Goal: Communication & Community: Answer question/provide support

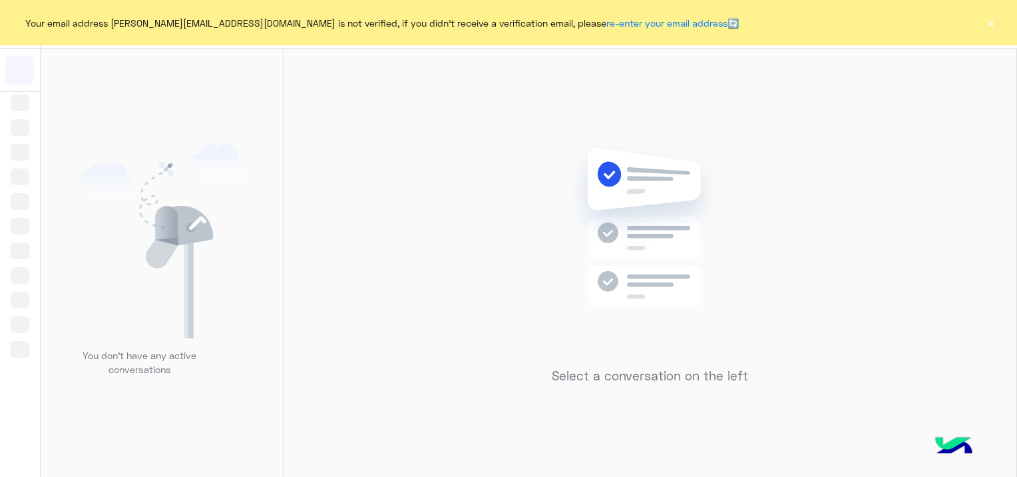
click at [999, 18] on div "Your email address sara.taha@fawry.com is not verified, if you didn't receive a…" at bounding box center [508, 22] width 1017 height 45
click at [991, 19] on button "×" at bounding box center [990, 22] width 13 height 13
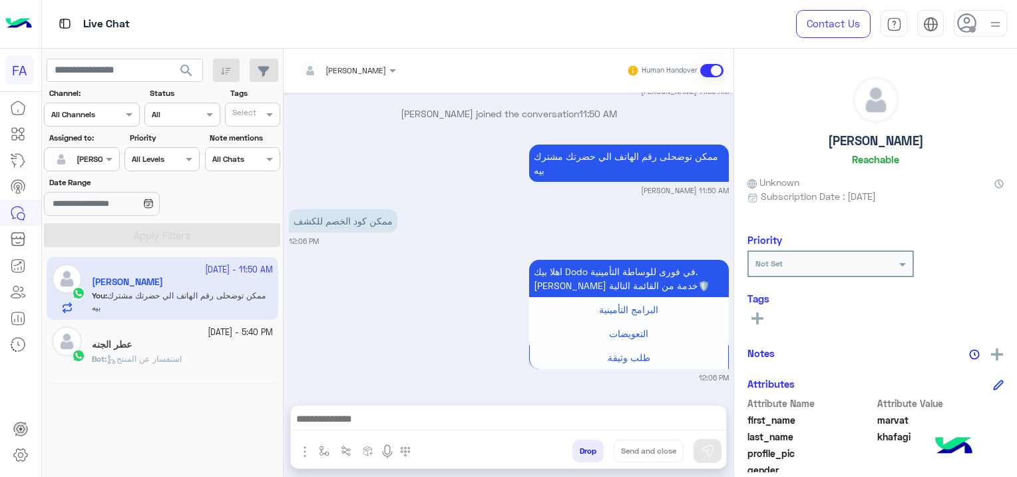
scroll to position [2498, 0]
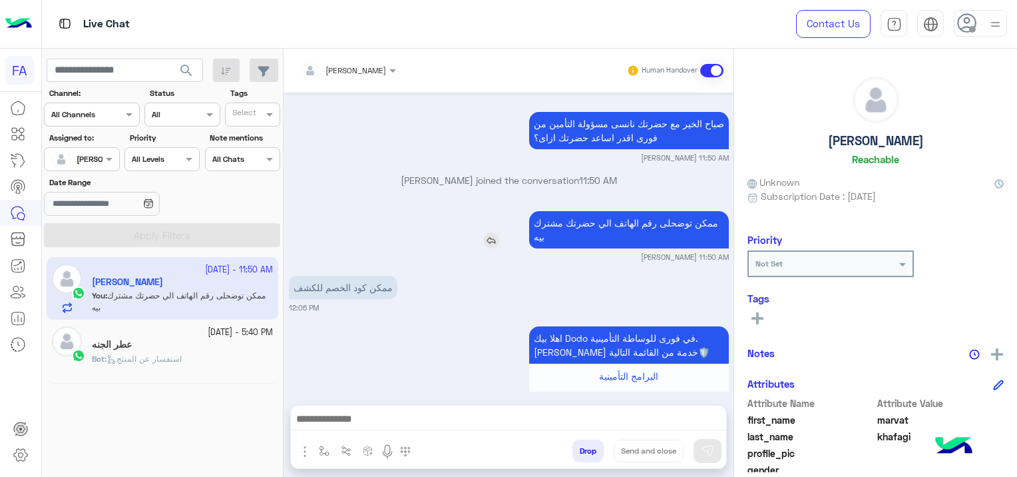
click at [487, 242] on img at bounding box center [491, 240] width 16 height 16
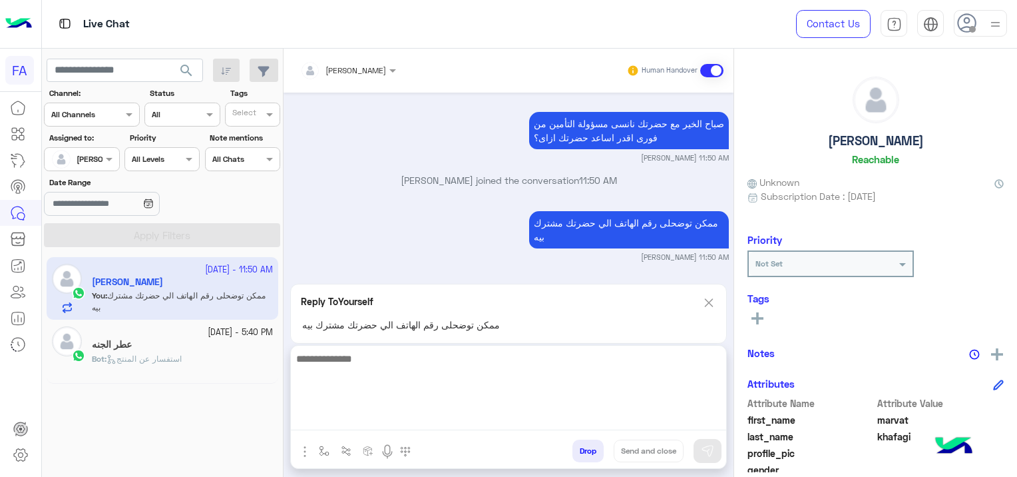
click at [368, 419] on textarea at bounding box center [508, 390] width 435 height 80
type textarea "*"
type textarea "**"
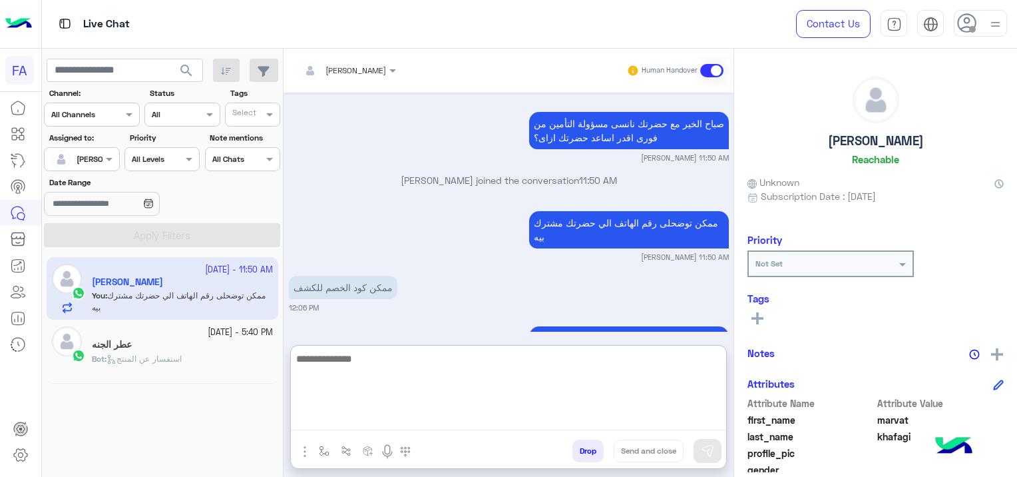
scroll to position [2699, 0]
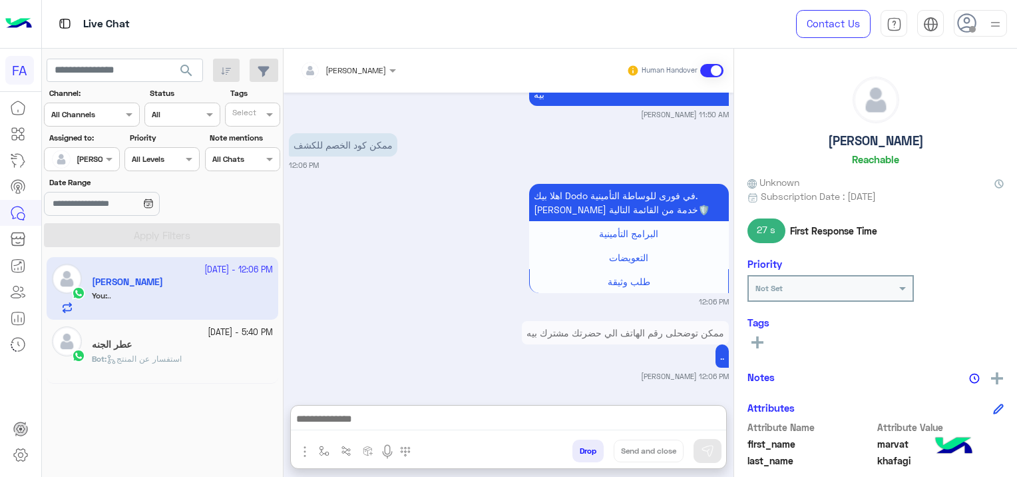
click at [415, 318] on div "ممكن توضحلى رقم الهاتف الي حضرتك مشترك بيه .. Sara Taha 12:06 PM" at bounding box center [509, 350] width 440 height 64
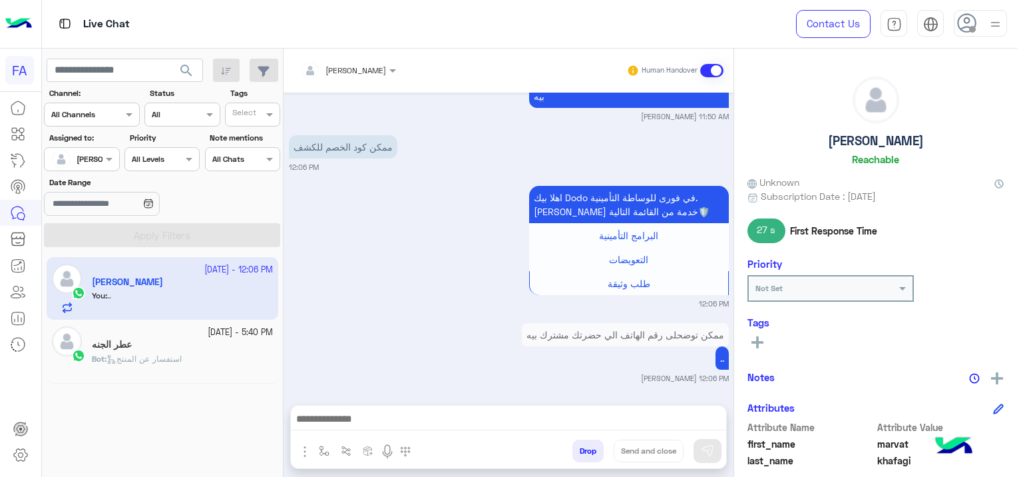
click at [165, 354] on span "Bot : استفسار عن المنتج" at bounding box center [137, 359] width 90 height 10
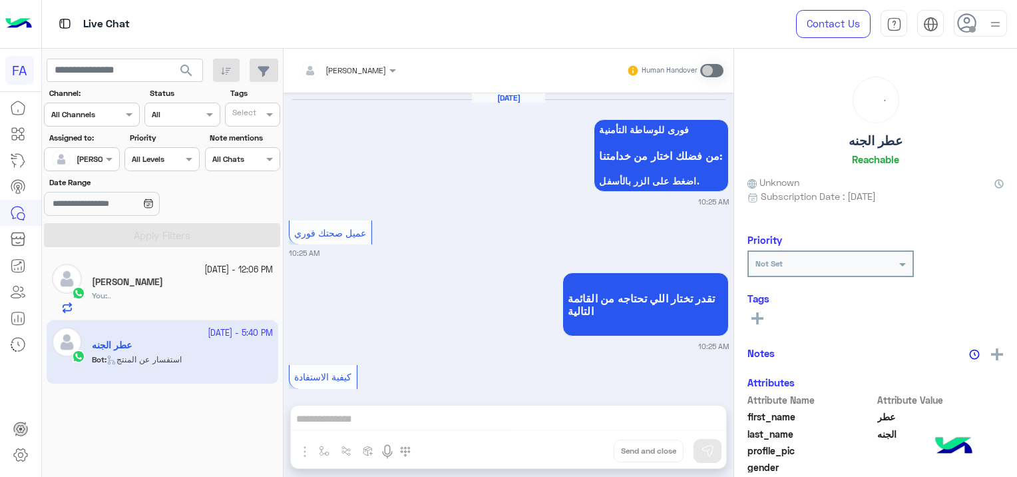
scroll to position [1548, 0]
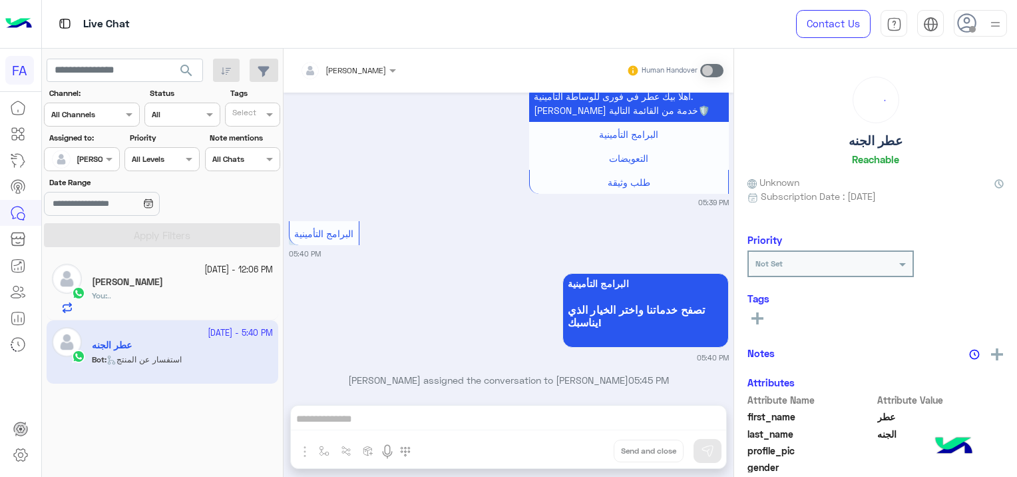
click at [340, 65] on input "text" at bounding box center [331, 69] width 62 height 12
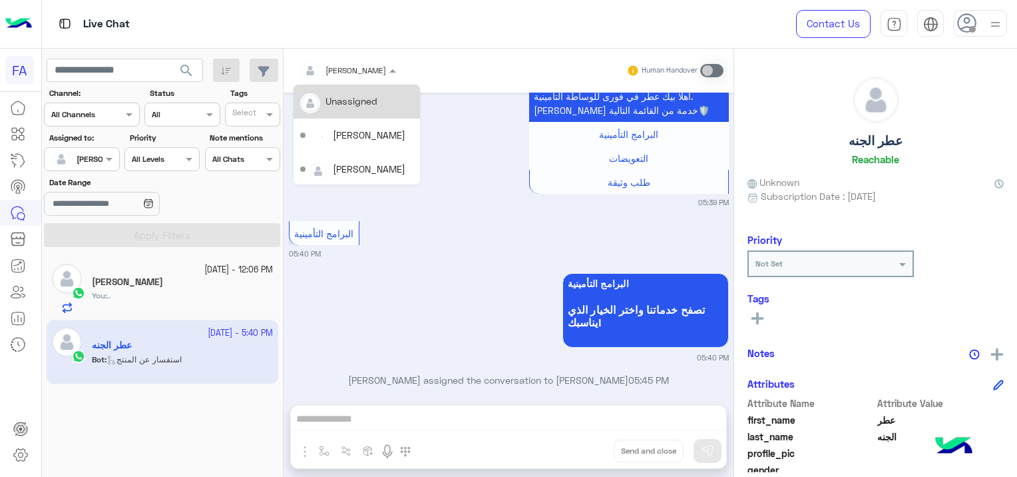
click at [377, 106] on div "Unassigned" at bounding box center [352, 101] width 52 height 14
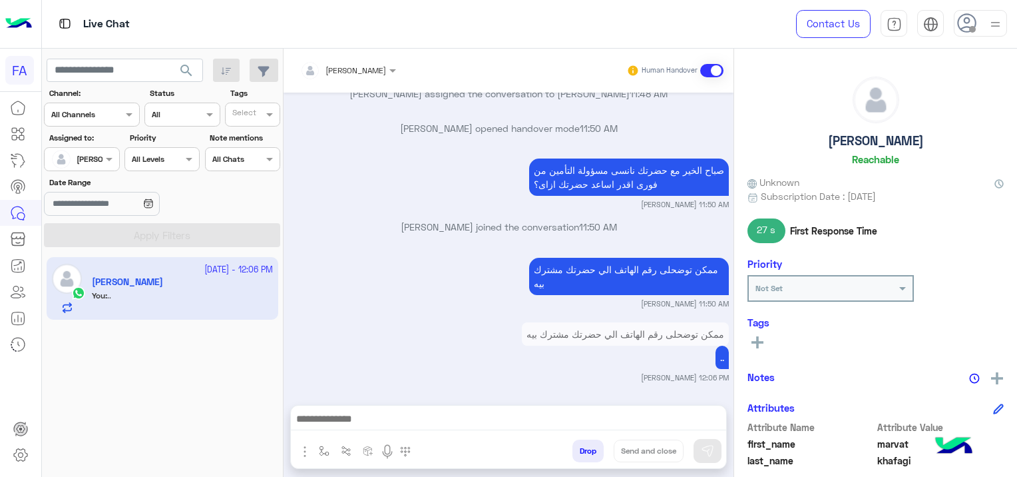
scroll to position [1005, 0]
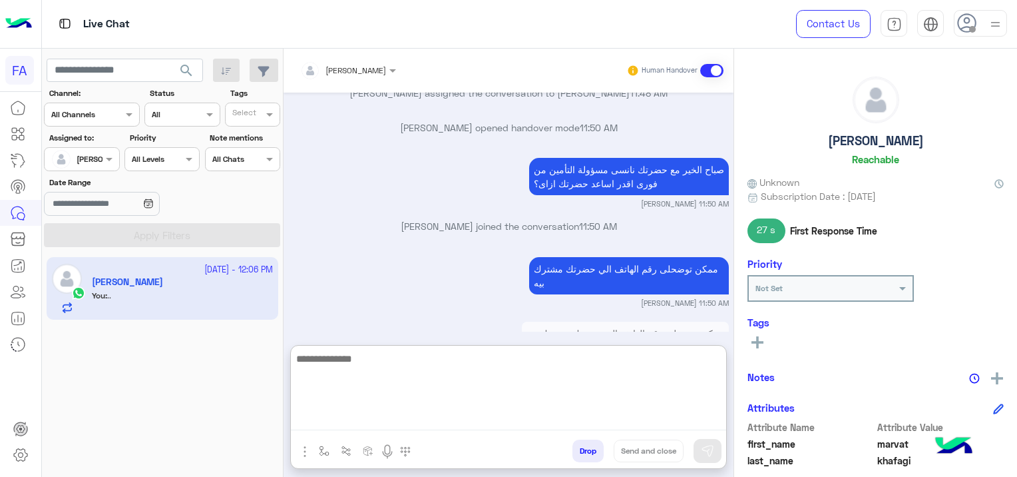
click at [338, 413] on textarea at bounding box center [508, 390] width 435 height 80
click at [355, 413] on textarea at bounding box center [508, 390] width 435 height 80
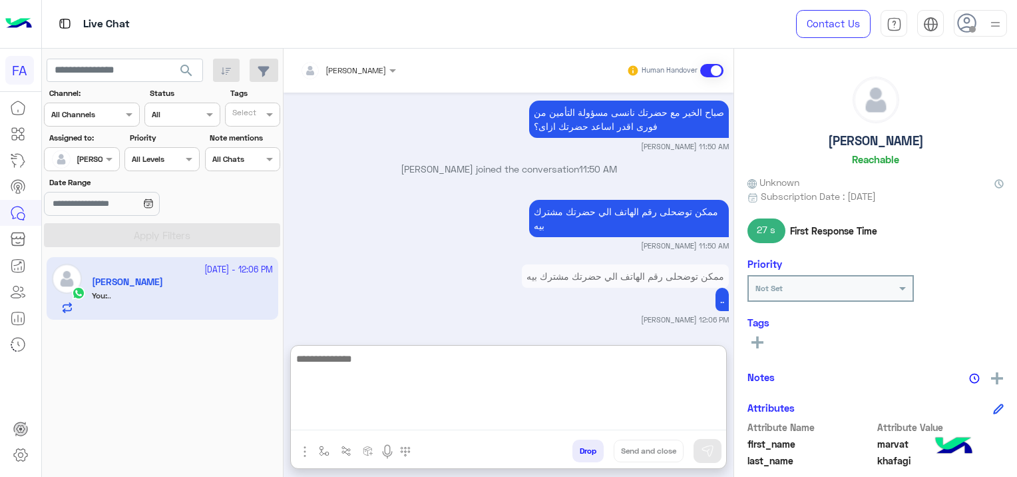
scroll to position [1065, 0]
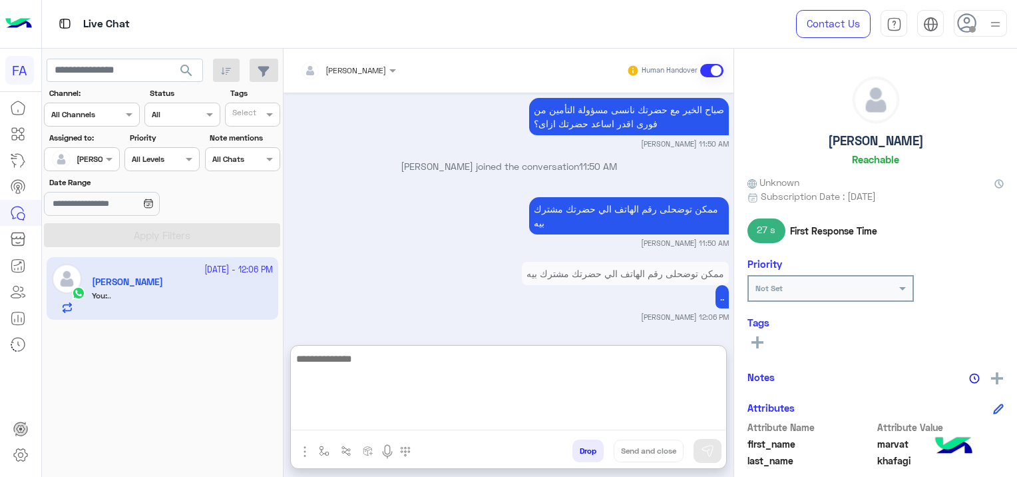
paste textarea "**********"
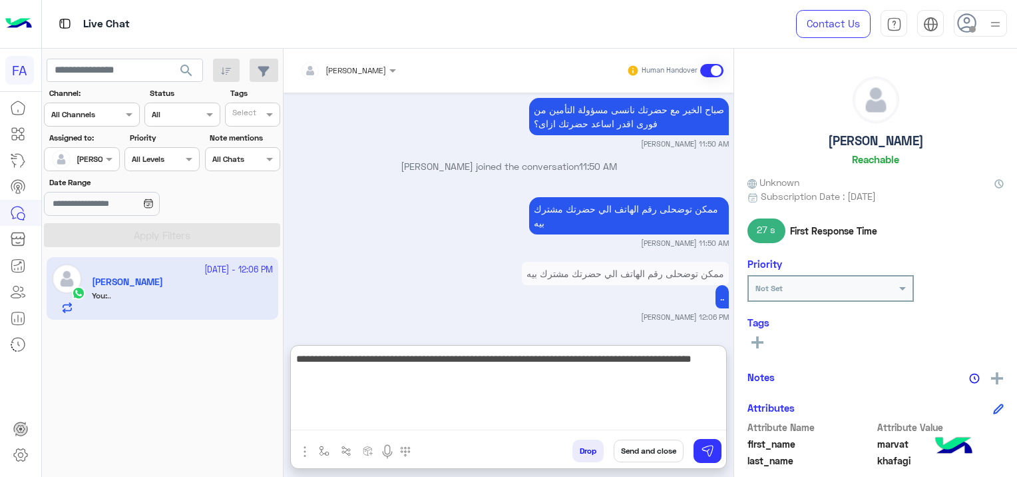
type textarea "**********"
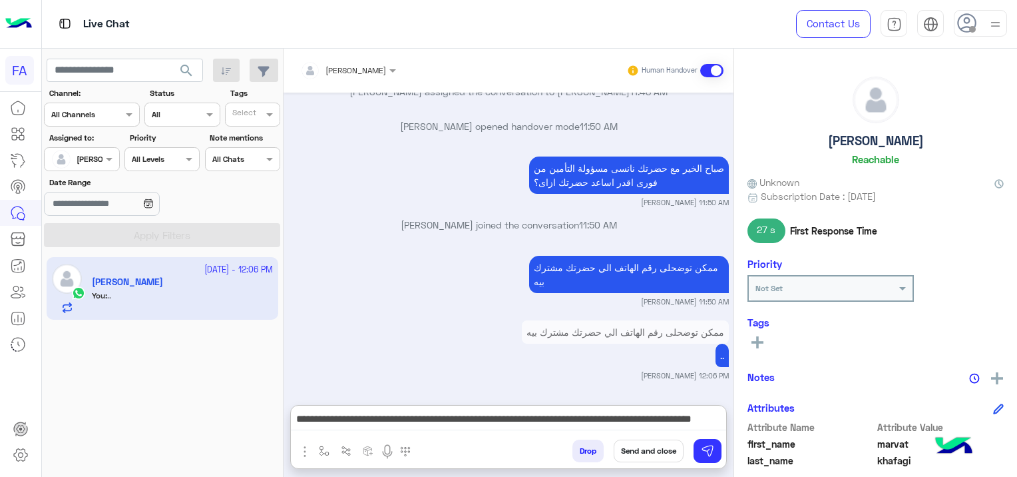
click at [754, 338] on icon at bounding box center [758, 342] width 12 height 12
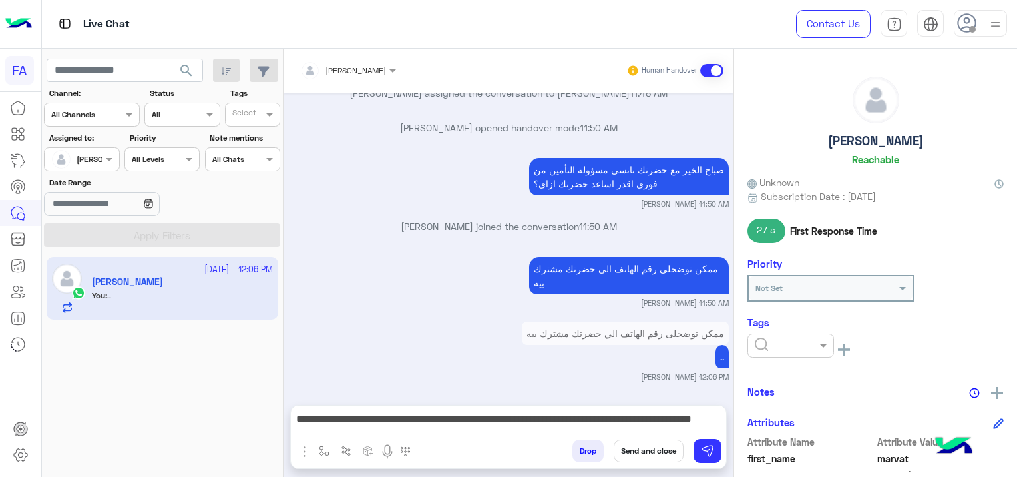
click at [768, 346] on input "text" at bounding box center [775, 344] width 41 height 12
click at [788, 405] on span "Pending" at bounding box center [771, 402] width 35 height 11
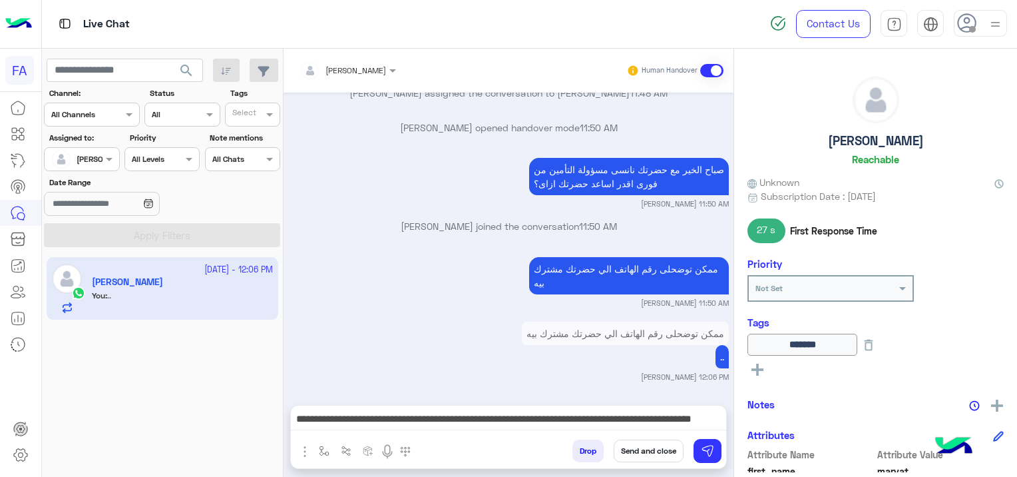
click at [656, 447] on button "Send and close" at bounding box center [649, 450] width 70 height 23
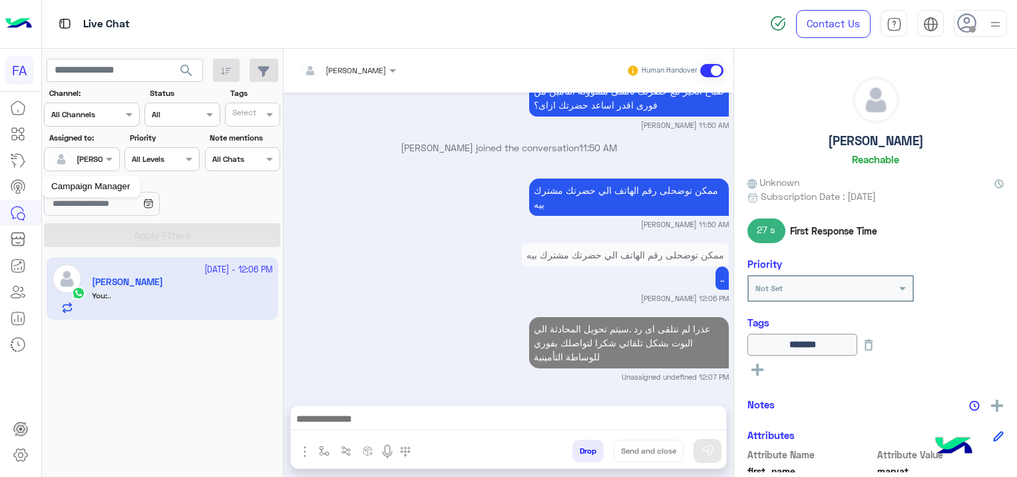
scroll to position [1119, 0]
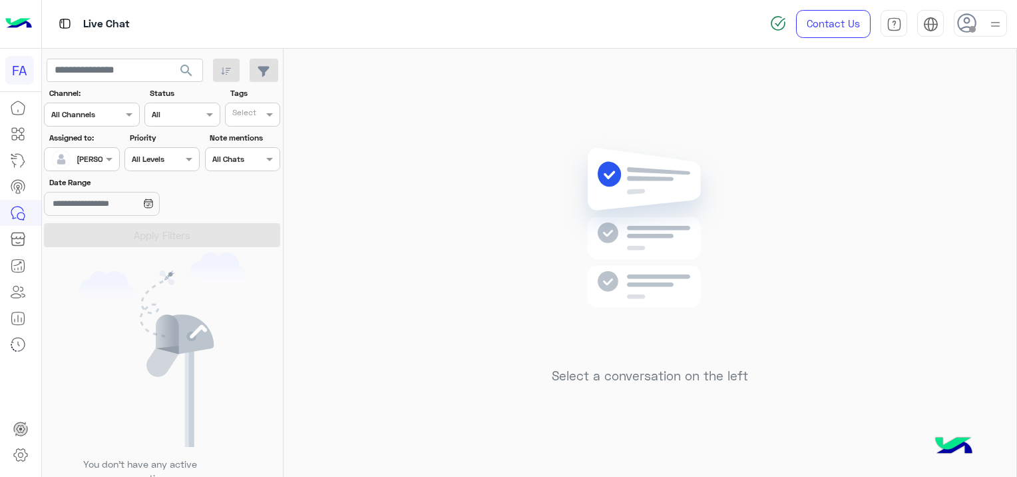
click at [184, 67] on span "search" at bounding box center [186, 71] width 16 height 16
click at [722, 4] on div "Live Chat Contact Us Help Center عربي English" at bounding box center [530, 24] width 976 height 49
click at [95, 158] on div at bounding box center [82, 157] width 74 height 13
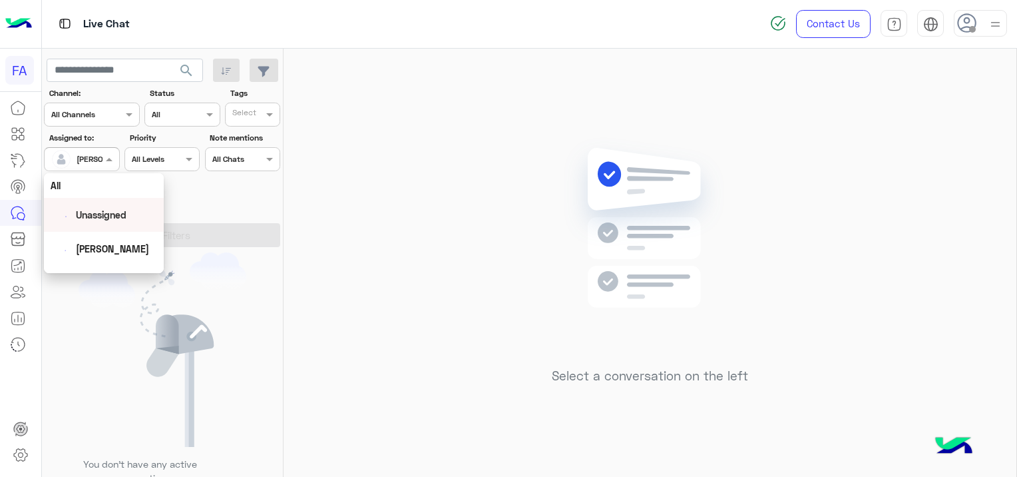
click at [111, 212] on span "Unassigned" at bounding box center [101, 214] width 51 height 11
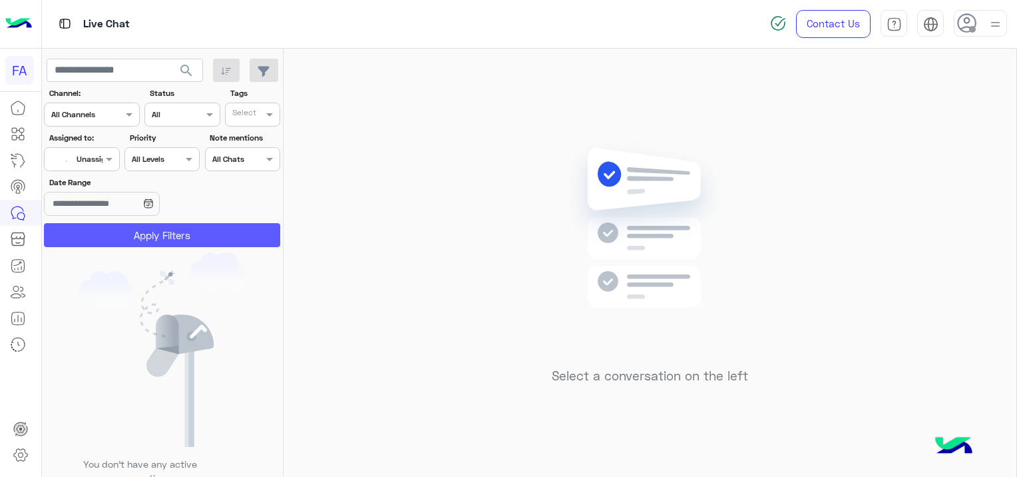
click at [178, 234] on button "Apply Filters" at bounding box center [162, 235] width 236 height 24
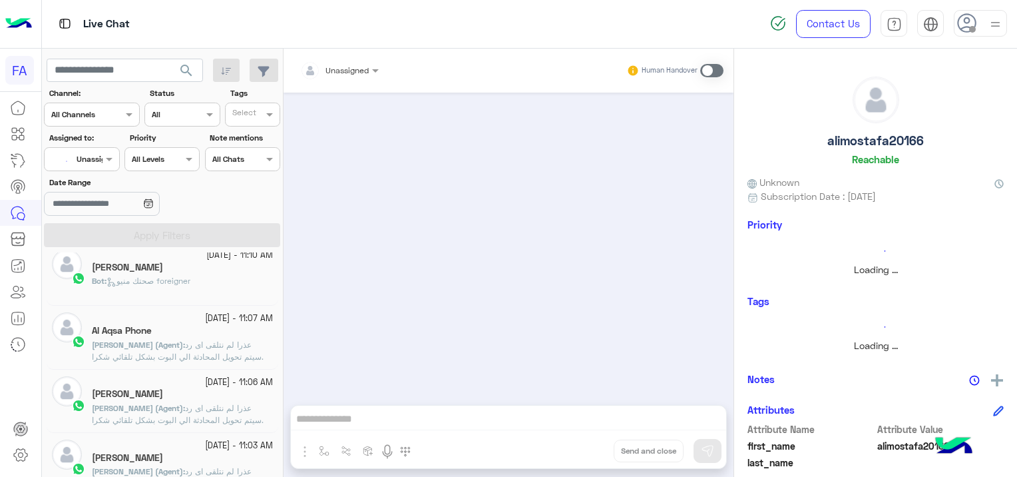
scroll to position [7, 0]
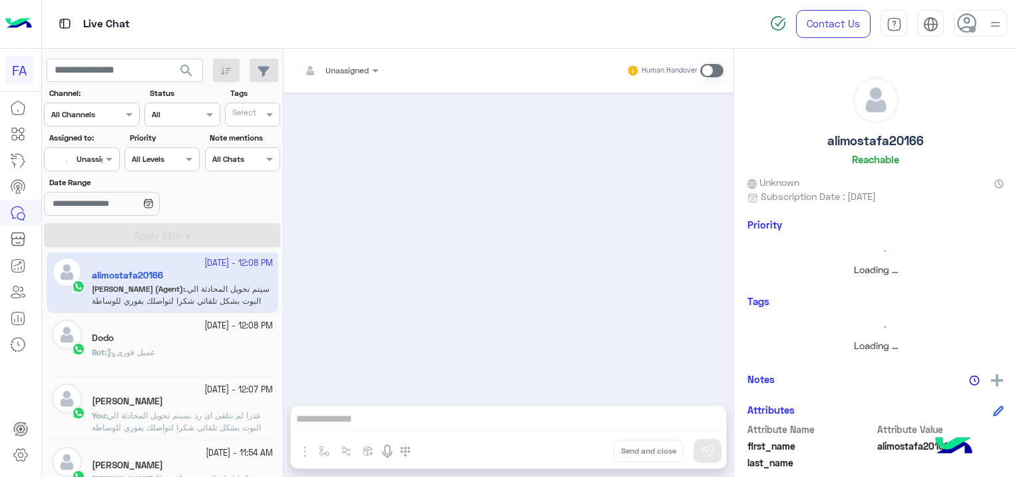
drag, startPoint x: 935, startPoint y: 91, endPoint x: 940, endPoint y: 97, distance: 8.0
click at [935, 91] on div "alimostafa20166 Reachable" at bounding box center [876, 124] width 256 height 94
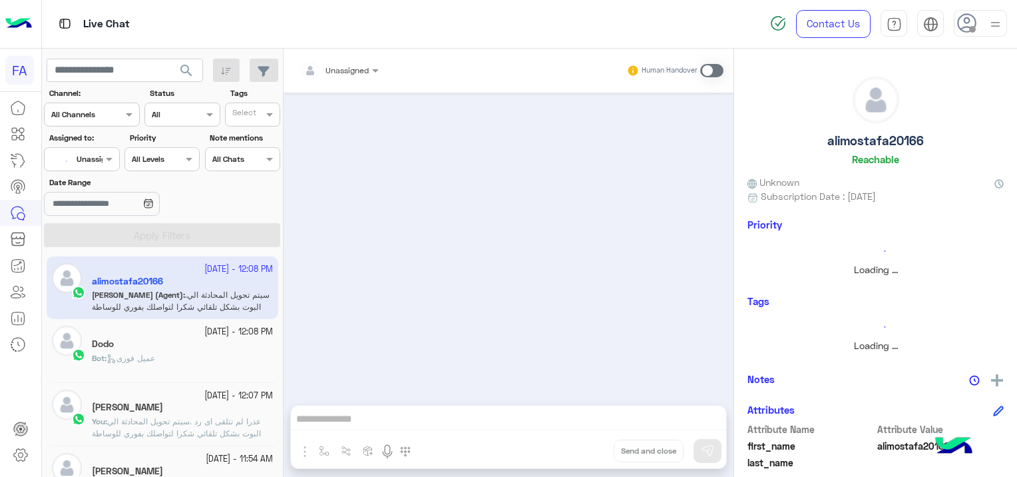
scroll to position [0, 0]
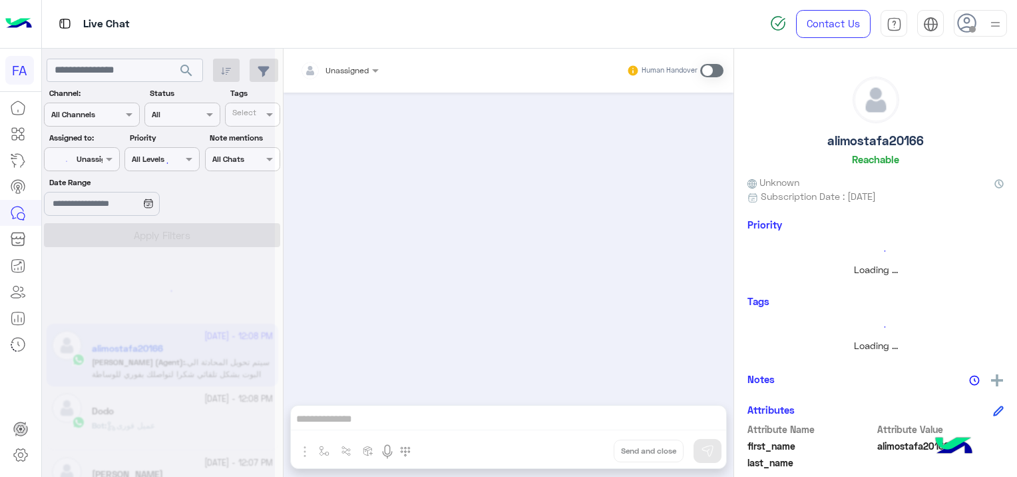
click at [474, 194] on div at bounding box center [509, 242] width 450 height 299
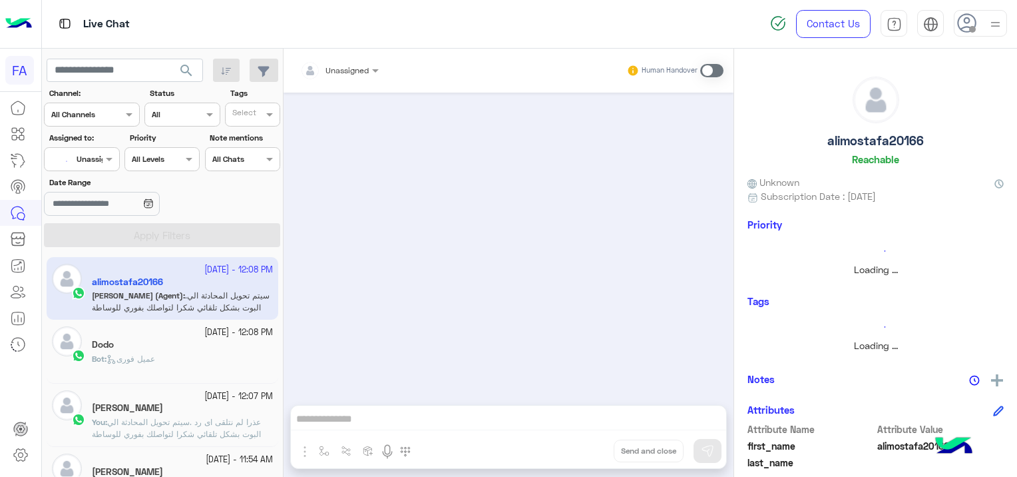
scroll to position [7, 0]
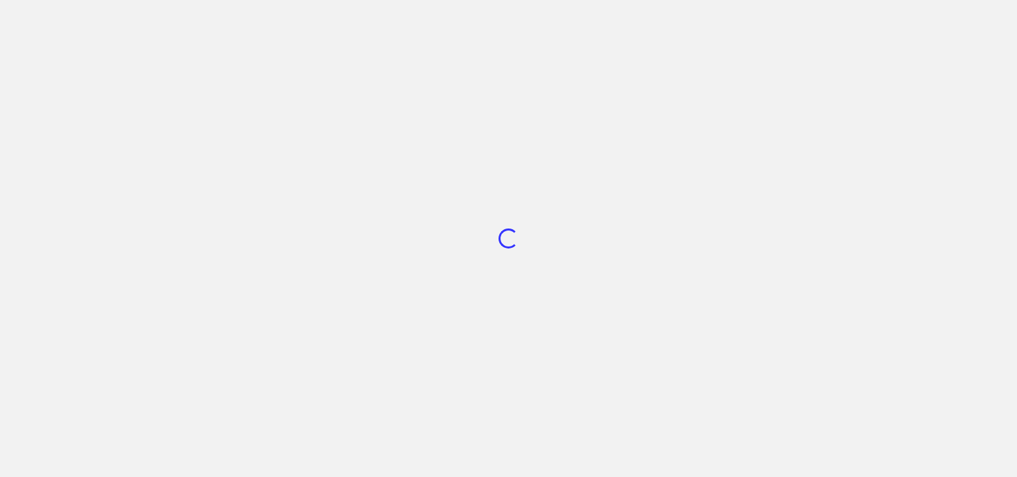
click at [435, 208] on div "Loading..." at bounding box center [508, 238] width 1017 height 477
click at [546, 141] on div "Loading..." at bounding box center [508, 238] width 1017 height 477
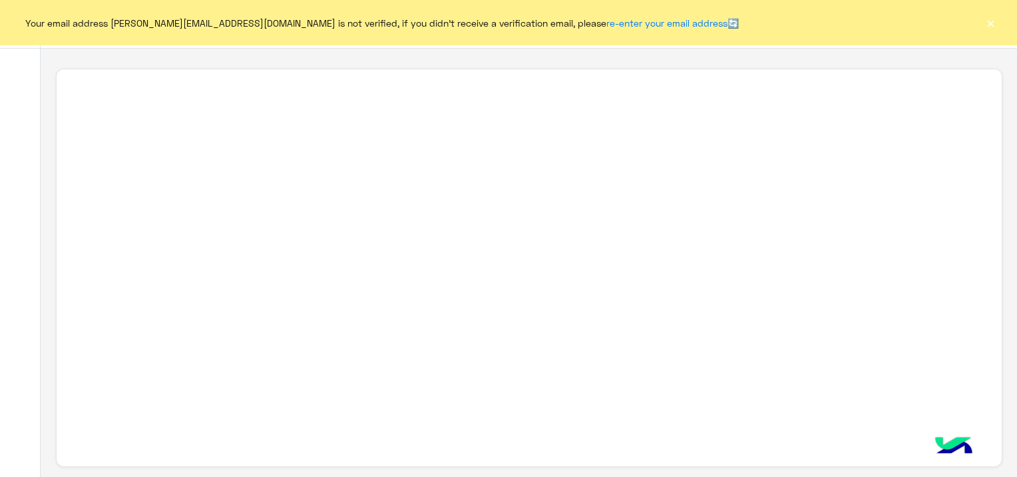
click at [988, 16] on button "×" at bounding box center [990, 22] width 13 height 13
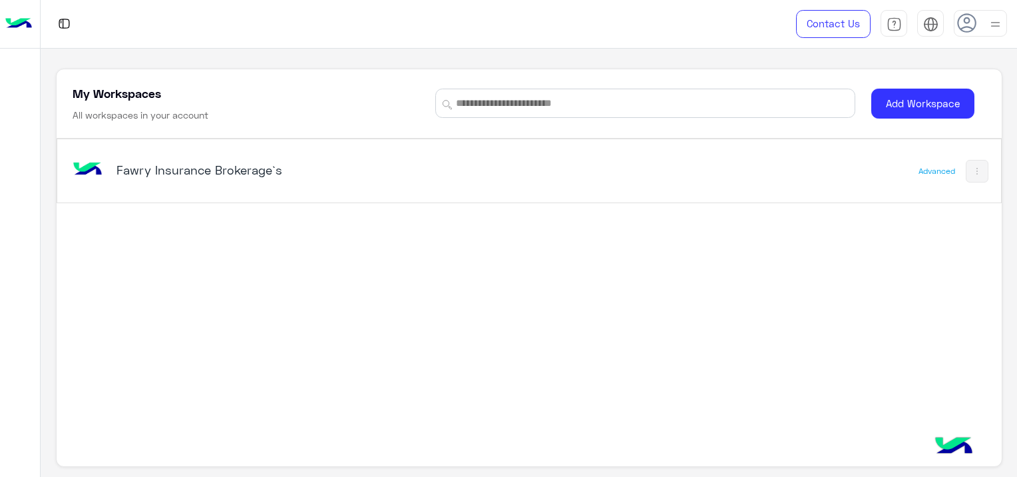
click at [175, 168] on h5 "Fawry Insurance Brokerage`s" at bounding box center [282, 170] width 331 height 16
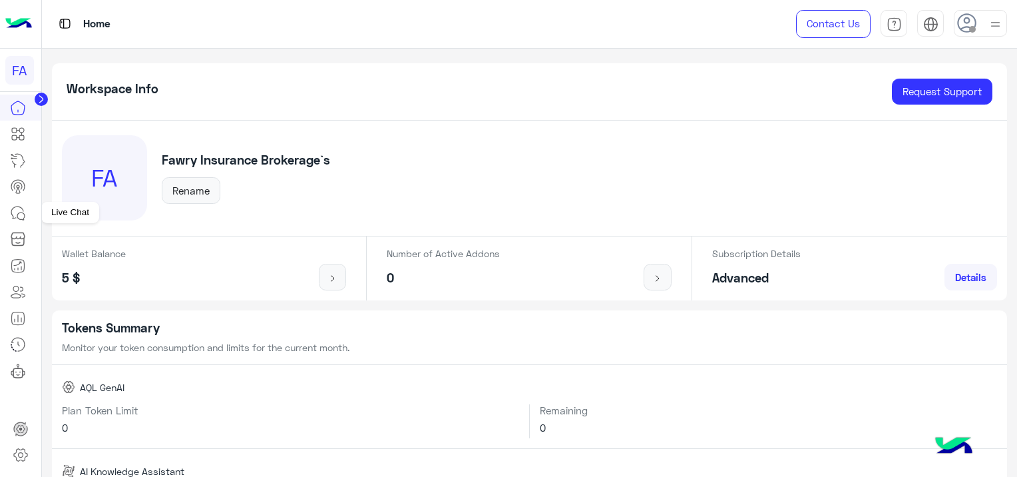
click at [15, 212] on icon at bounding box center [18, 213] width 16 height 16
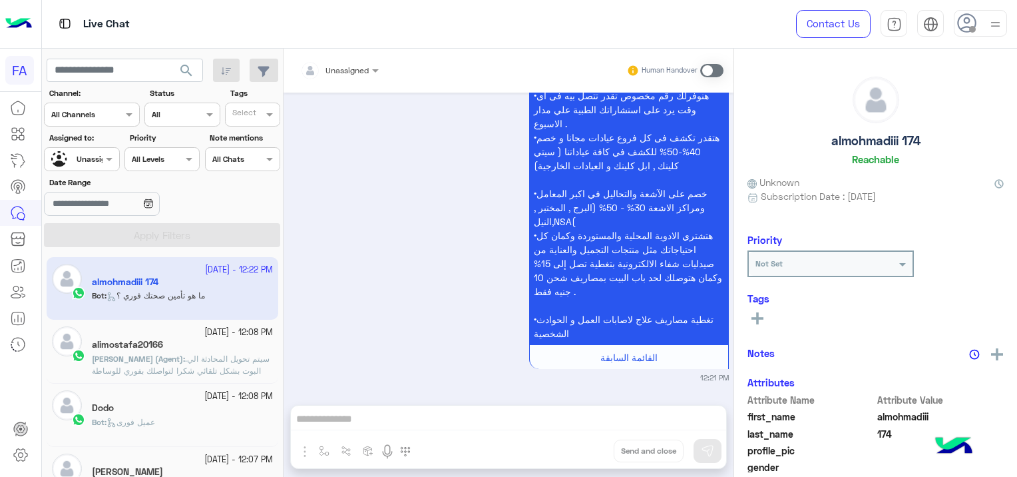
scroll to position [1045, 0]
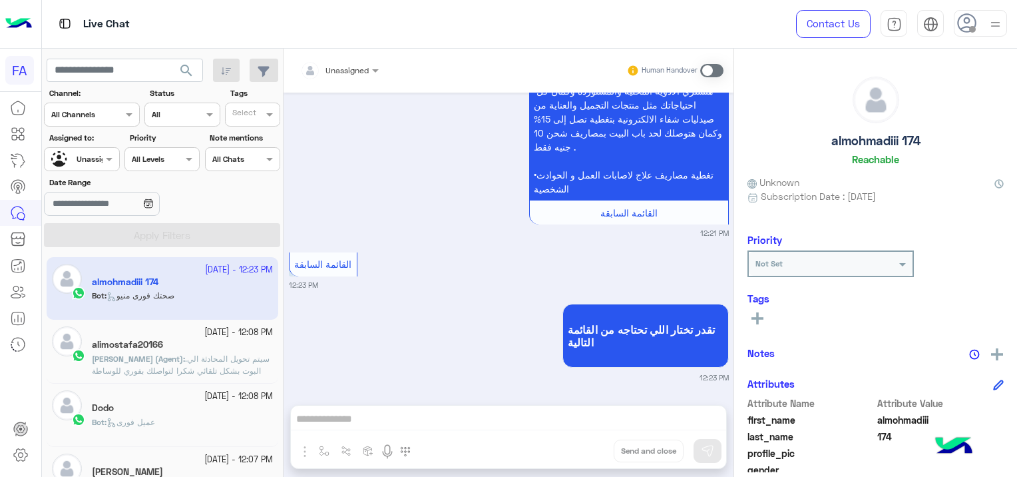
click at [81, 162] on input "text" at bounding box center [66, 158] width 31 height 12
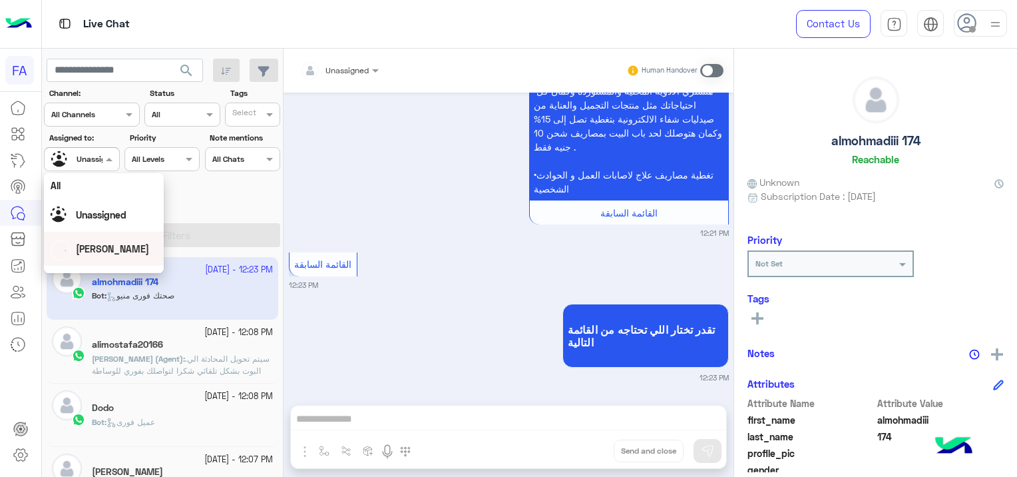
scroll to position [67, 0]
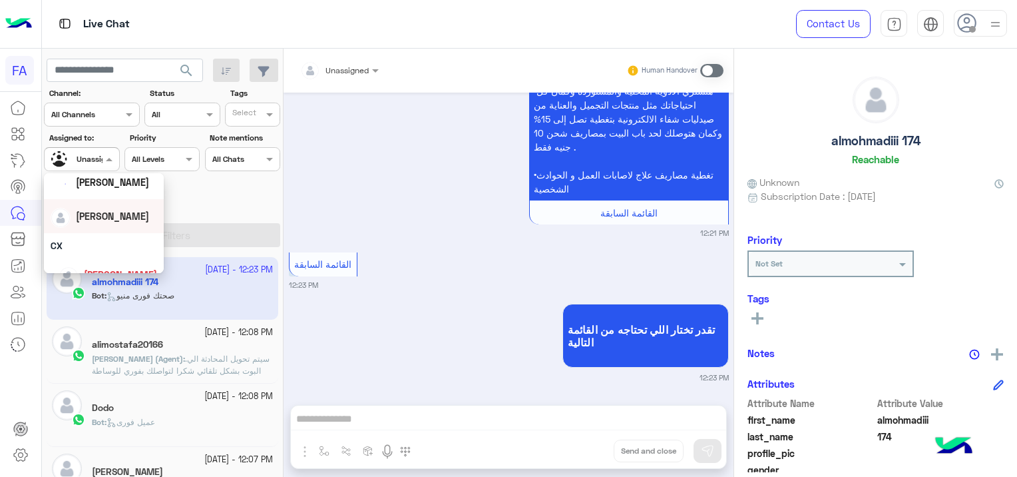
click at [105, 216] on span "[PERSON_NAME]" at bounding box center [112, 215] width 73 height 11
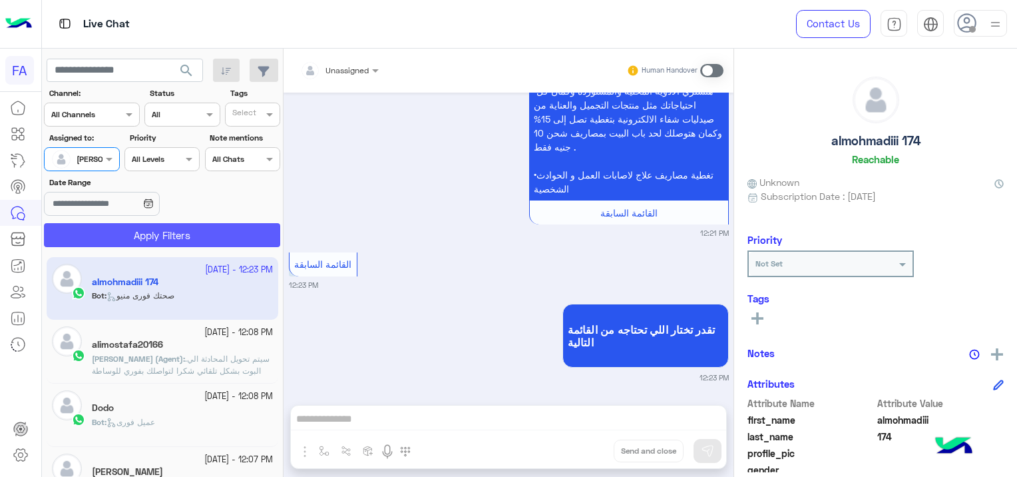
click at [240, 227] on button "Apply Filters" at bounding box center [162, 235] width 236 height 24
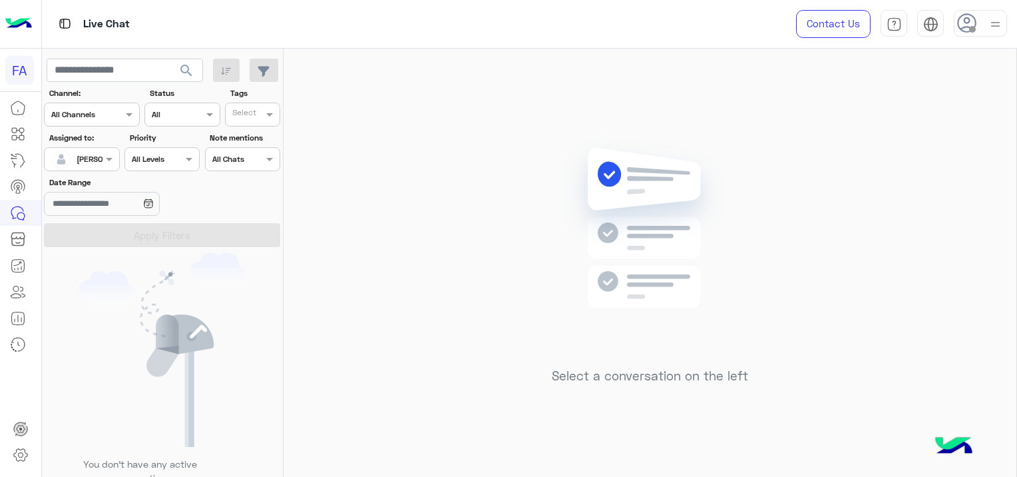
click at [178, 70] on span "search" at bounding box center [186, 71] width 16 height 16
click at [177, 69] on button "search" at bounding box center [186, 73] width 33 height 29
click at [88, 147] on div "[PERSON_NAME]" at bounding box center [76, 159] width 51 height 27
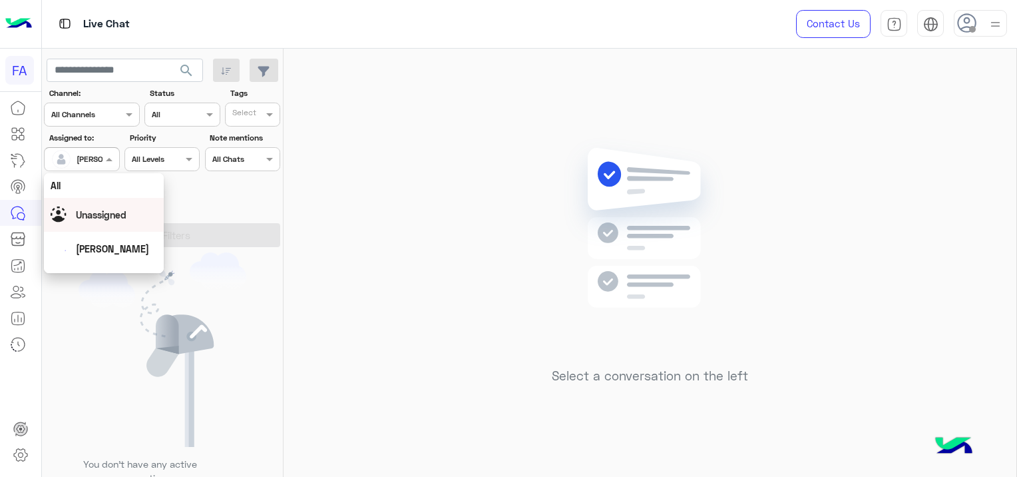
click at [116, 210] on span "Unassigned" at bounding box center [101, 214] width 51 height 11
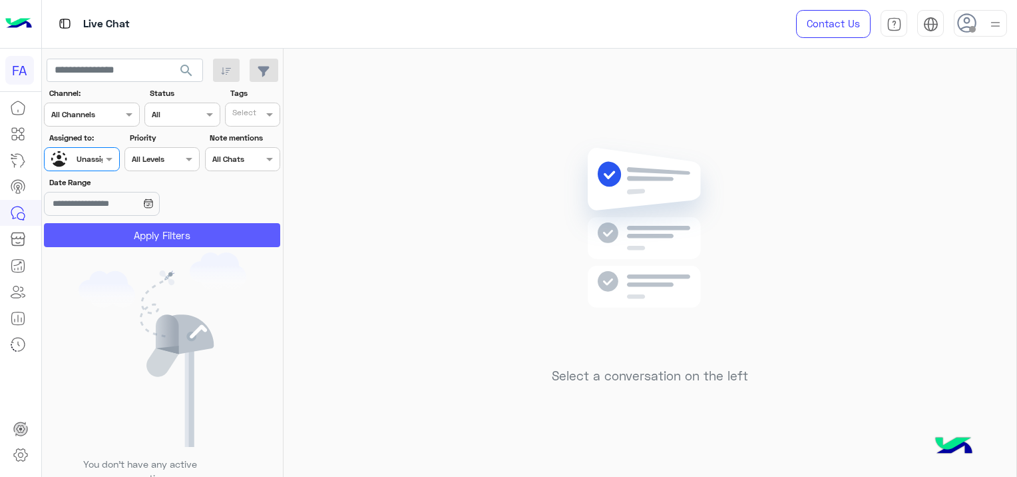
click at [207, 240] on button "Apply Filters" at bounding box center [162, 235] width 236 height 24
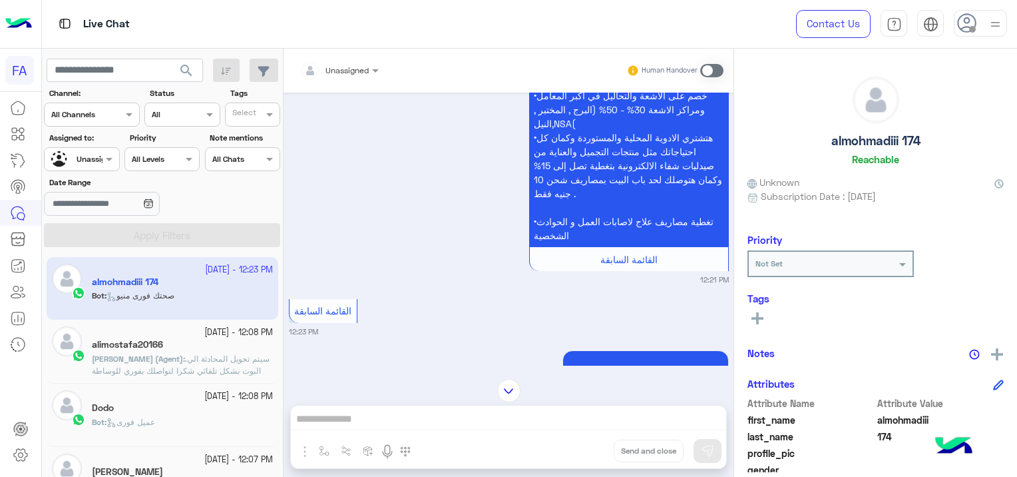
scroll to position [1045, 0]
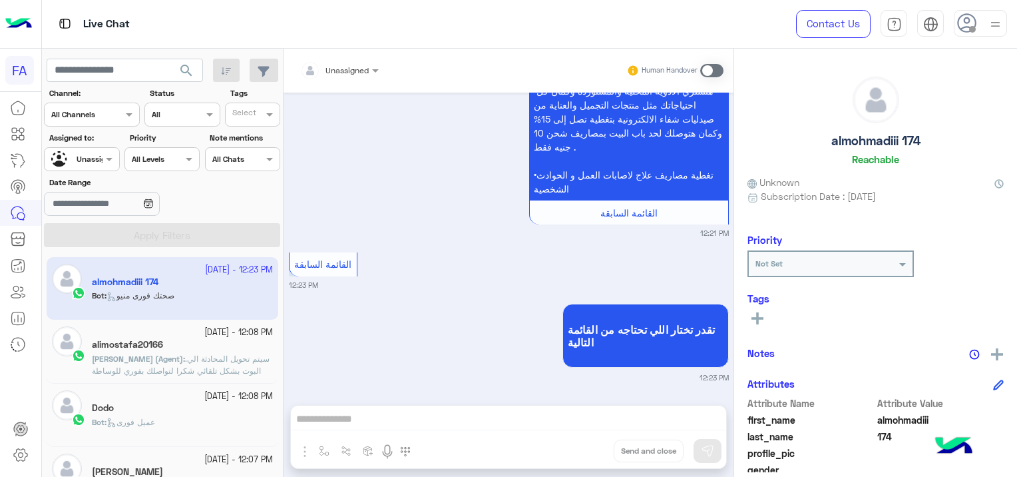
click at [161, 366] on span ".سيتم تحويل المحادثة الي البوت بشكل تلقائي شكرا لتواصلك بفوري للوساطة التأمينية" at bounding box center [181, 371] width 178 height 34
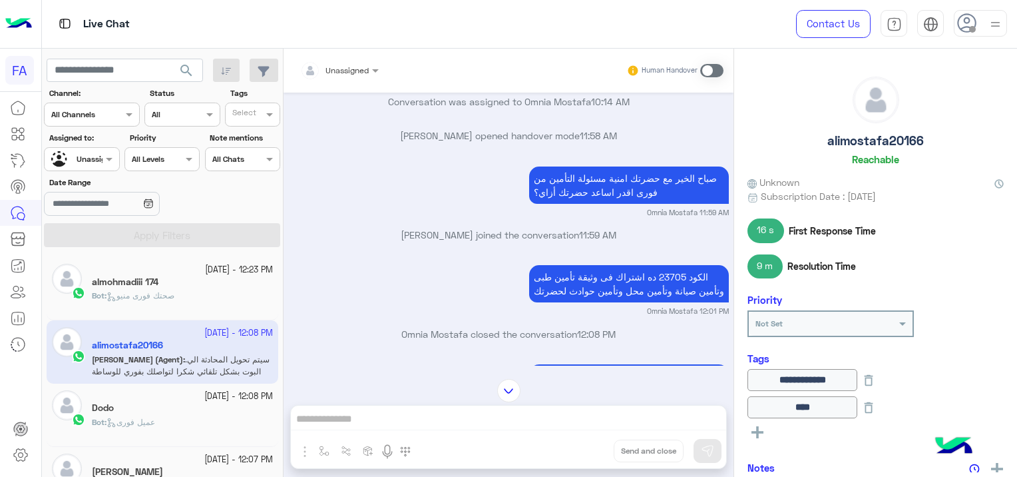
scroll to position [1234, 0]
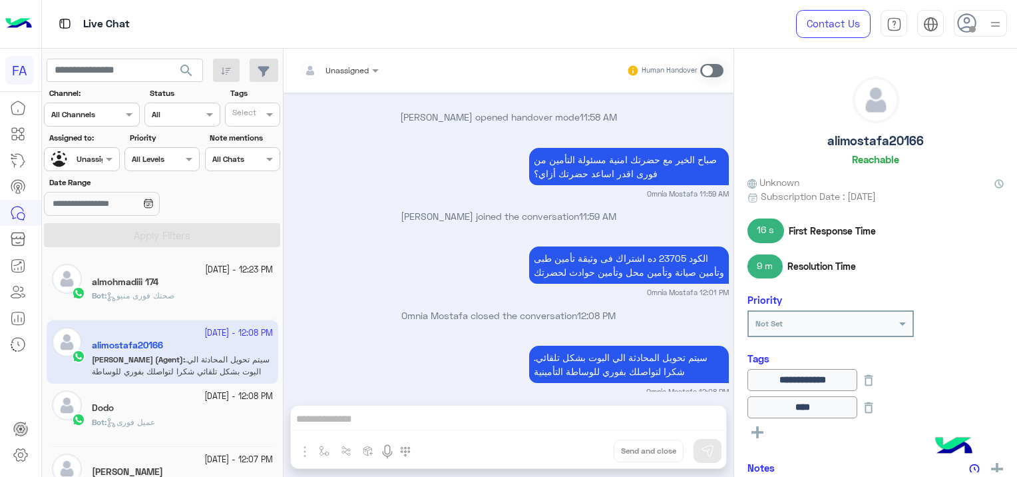
click at [157, 400] on div "[DATE] - 12:08 PM" at bounding box center [182, 396] width 181 height 13
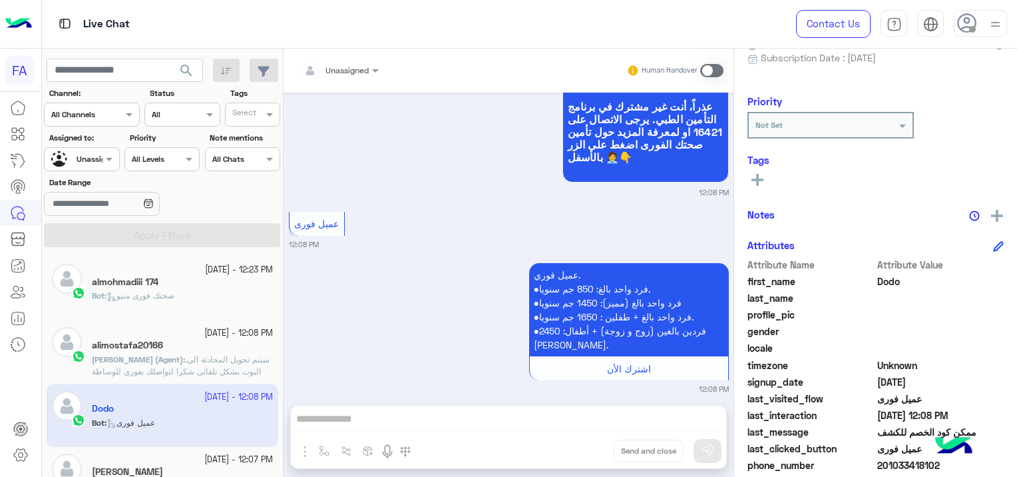
scroll to position [254, 0]
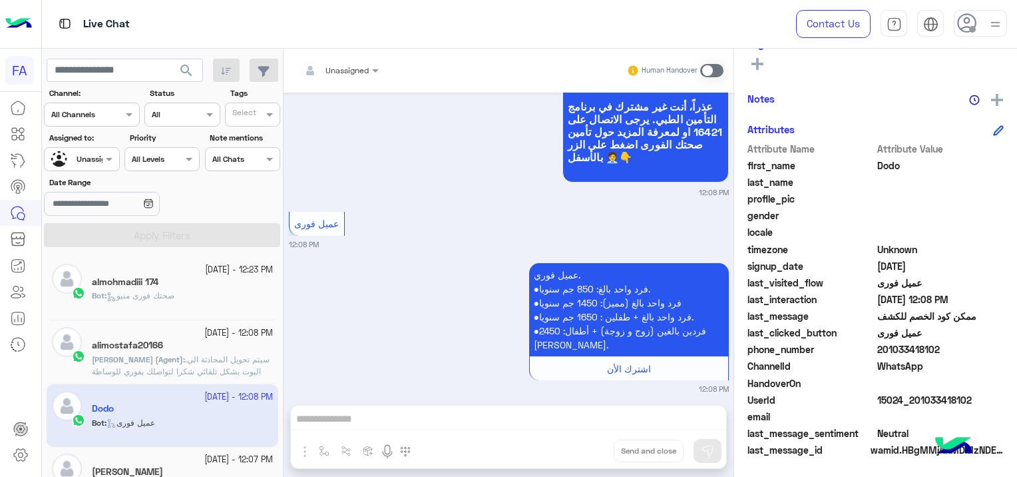
drag, startPoint x: 972, startPoint y: 394, endPoint x: 914, endPoint y: 402, distance: 59.1
click at [914, 402] on span "15024_201033418102" at bounding box center [941, 400] width 127 height 14
copy span "01033418102"
click at [966, 211] on span at bounding box center [941, 215] width 127 height 14
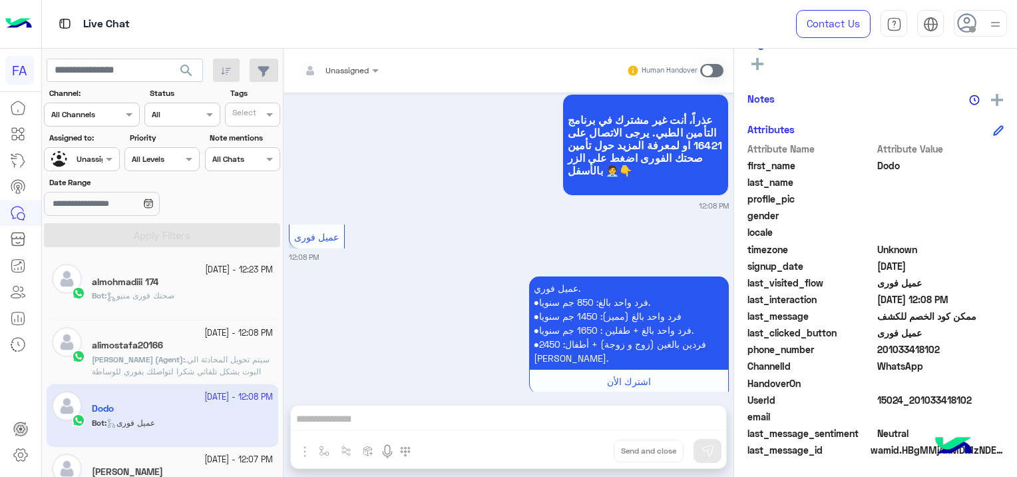
scroll to position [6658, 0]
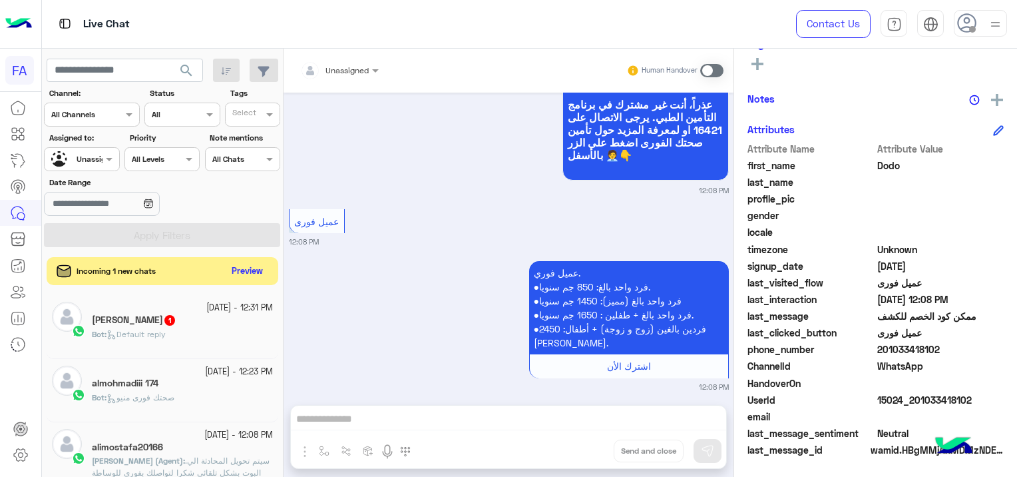
click at [237, 270] on button "Preview" at bounding box center [247, 271] width 41 height 18
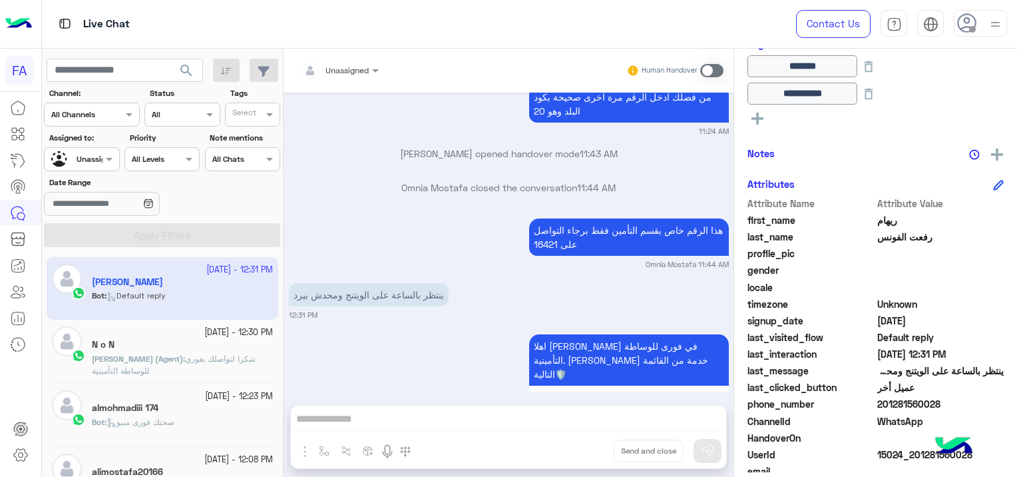
scroll to position [1215, 0]
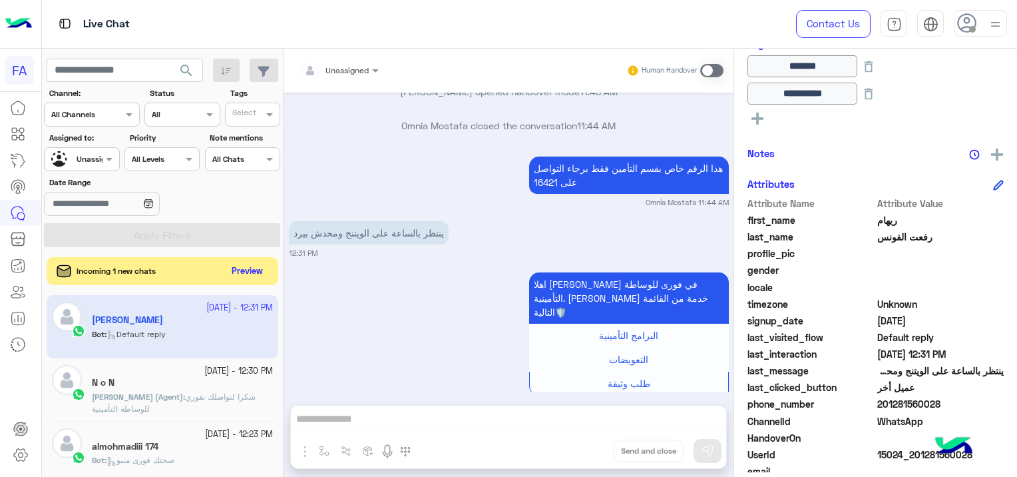
click at [236, 270] on button "Preview" at bounding box center [247, 271] width 41 height 18
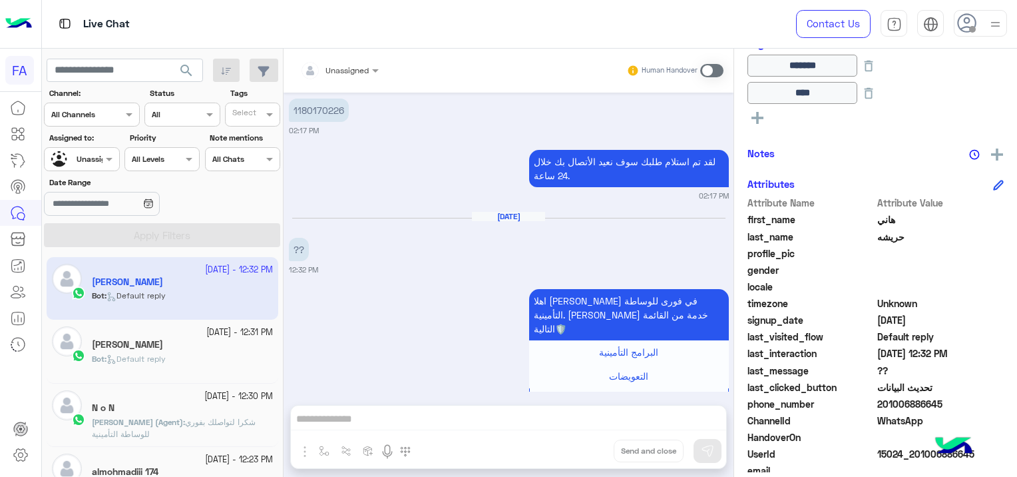
scroll to position [3967, 0]
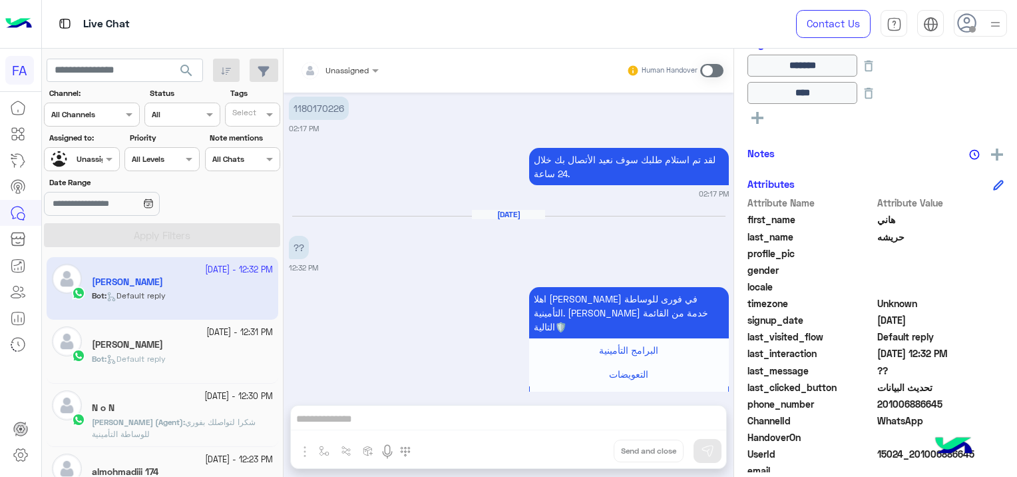
click at [150, 363] on p "Bot : Default reply" at bounding box center [129, 359] width 74 height 12
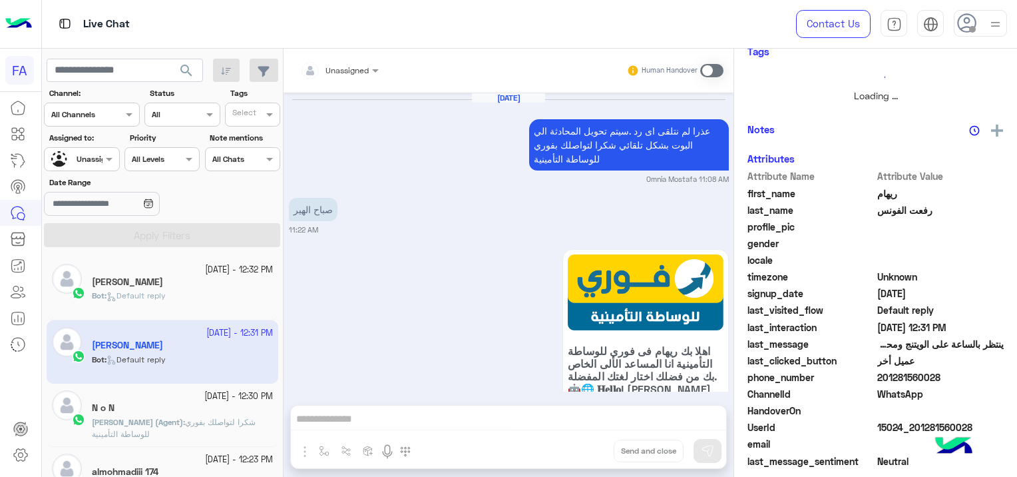
scroll to position [1215, 0]
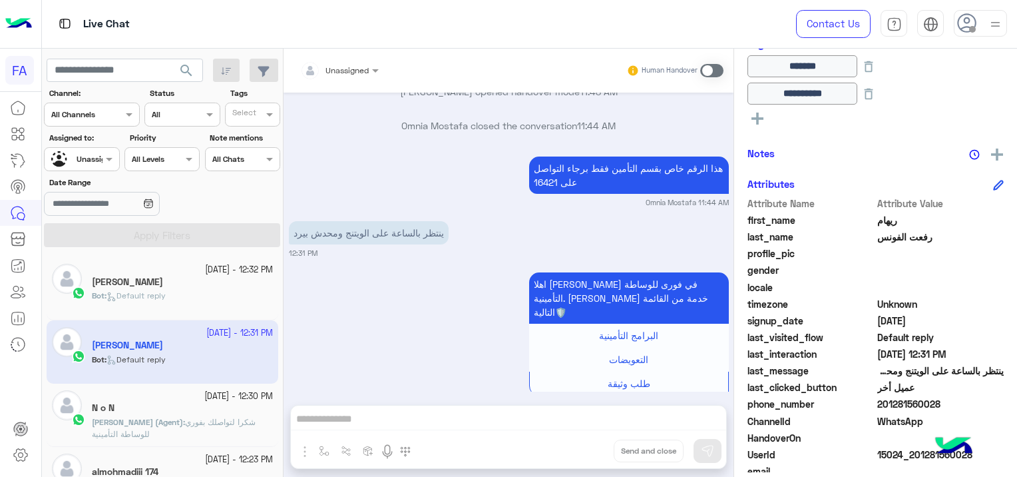
click at [150, 415] on div "N o N" at bounding box center [182, 409] width 181 height 14
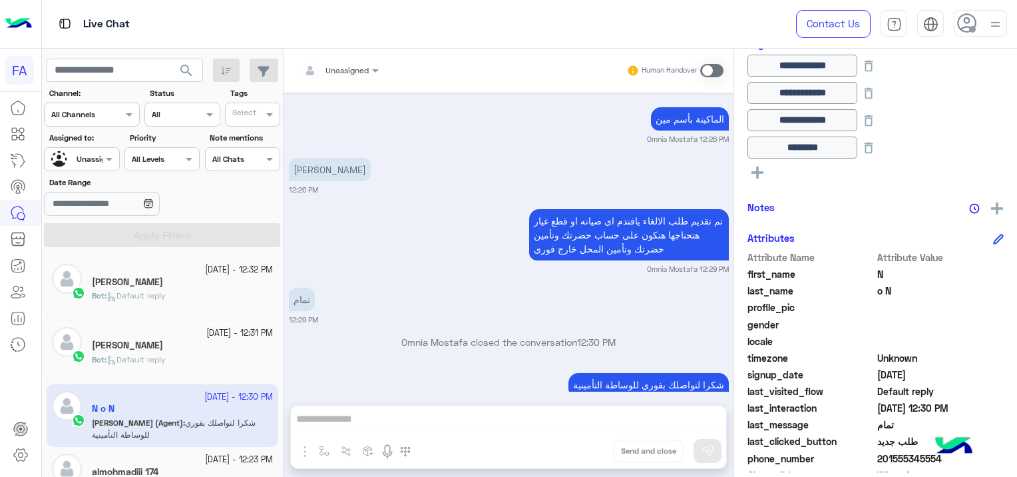
scroll to position [67, 0]
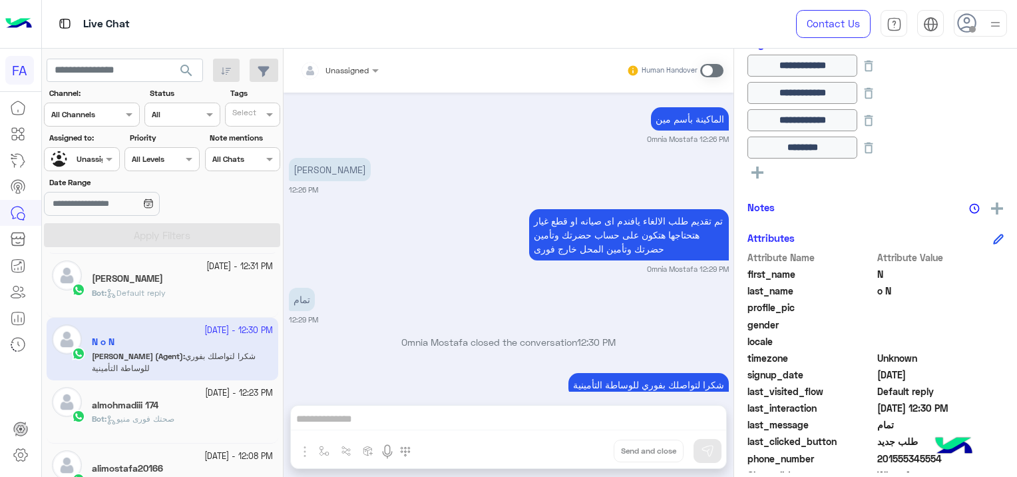
click at [152, 405] on h5 "almohmadiii 174" at bounding box center [125, 405] width 67 height 11
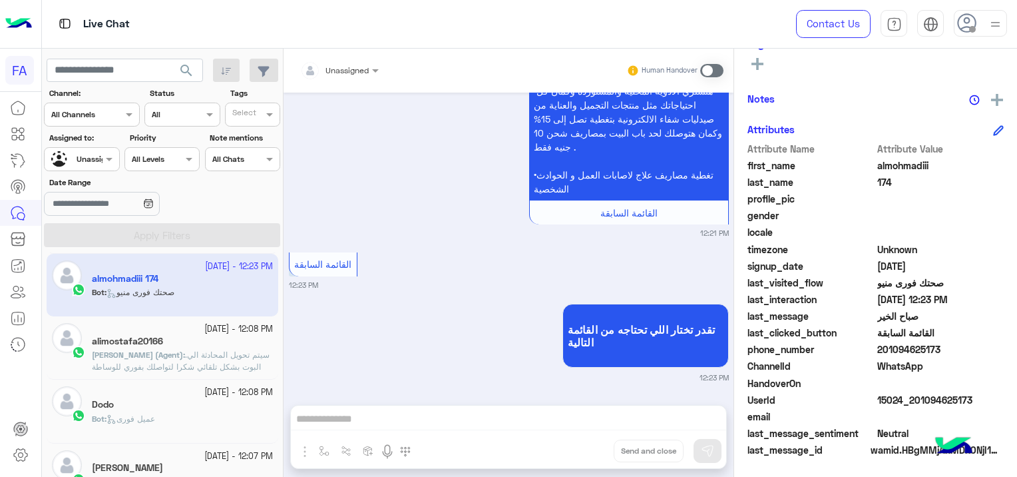
scroll to position [266, 0]
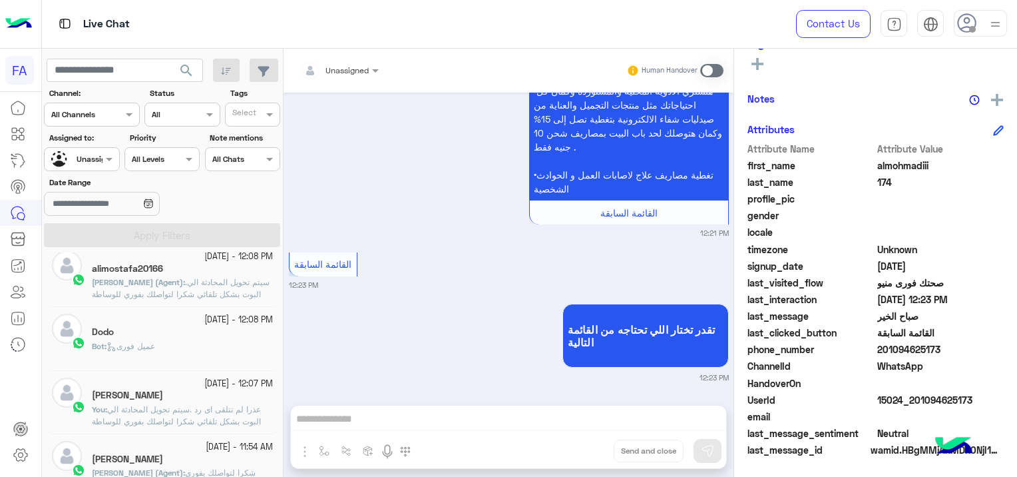
click at [210, 336] on div "Dodo" at bounding box center [182, 333] width 181 height 14
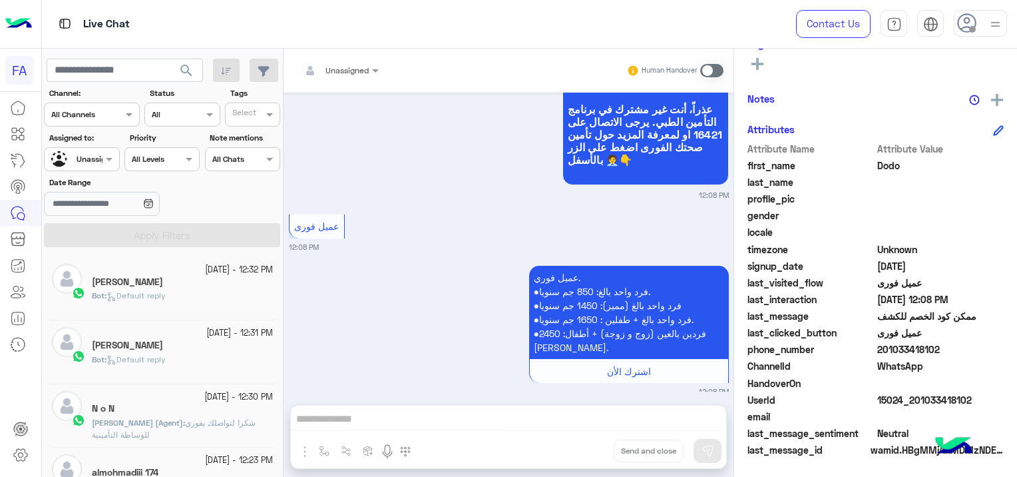
click at [160, 280] on div "[PERSON_NAME]" at bounding box center [182, 283] width 181 height 14
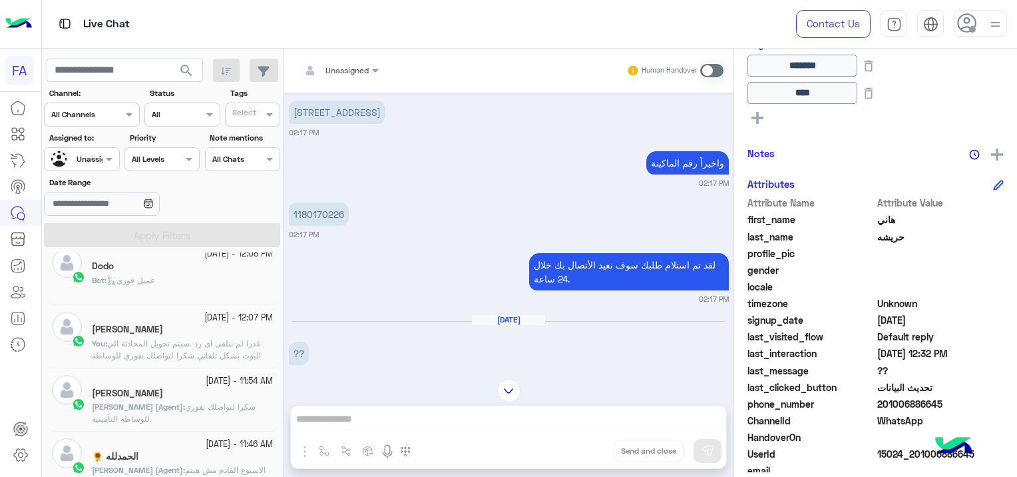
scroll to position [333, 0]
click at [225, 283] on div "Bot : عميل فورى" at bounding box center [182, 285] width 181 height 23
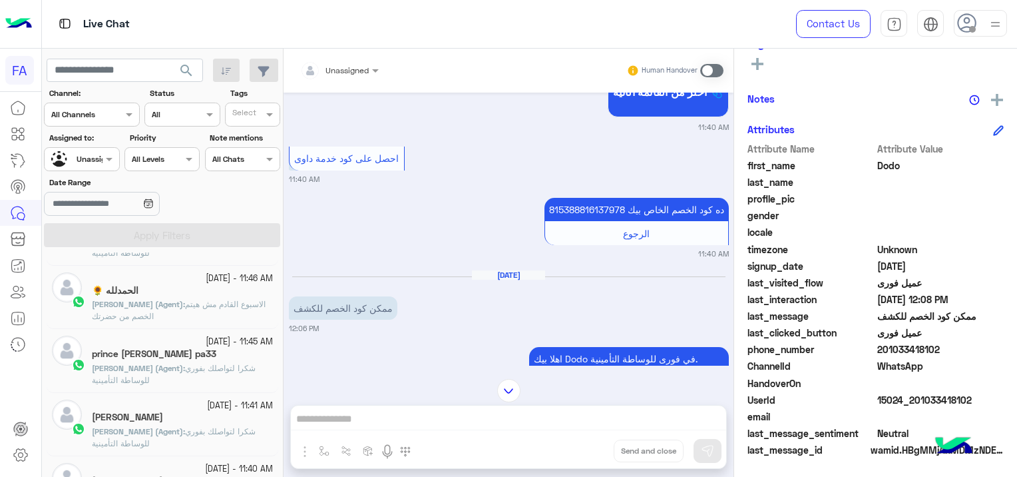
scroll to position [533, 0]
